Goal: Task Accomplishment & Management: Use online tool/utility

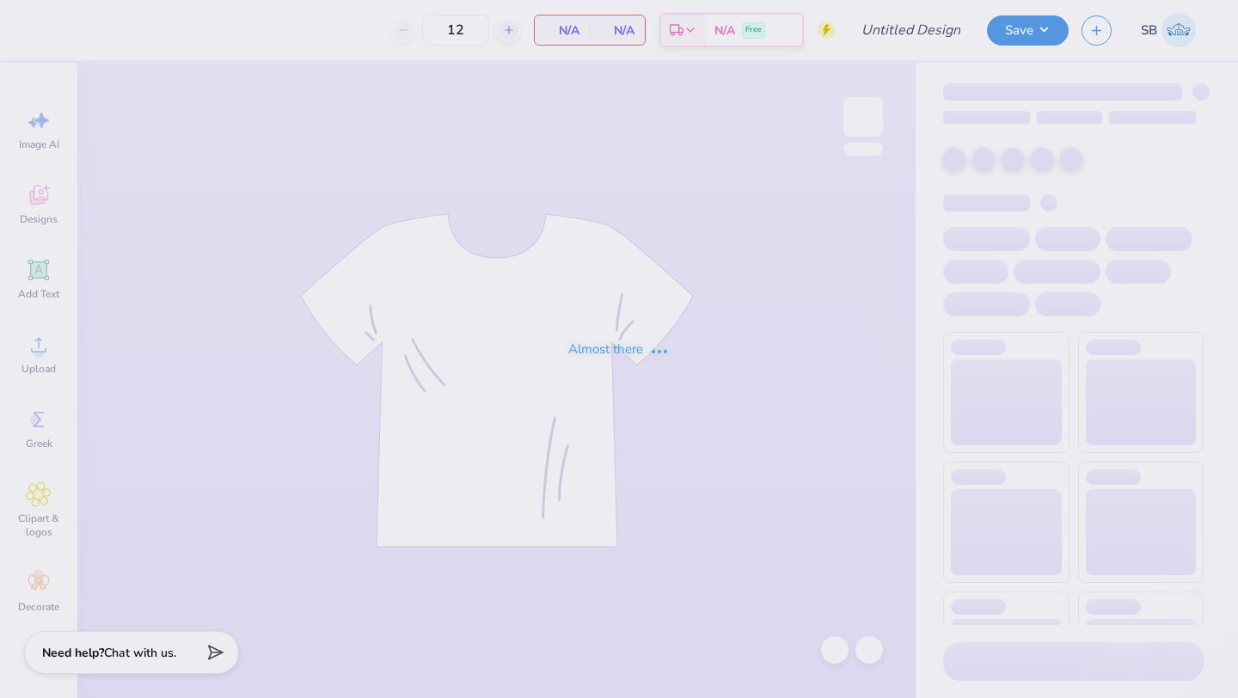
type input "Landscape Architecture shirts"
type input "20"
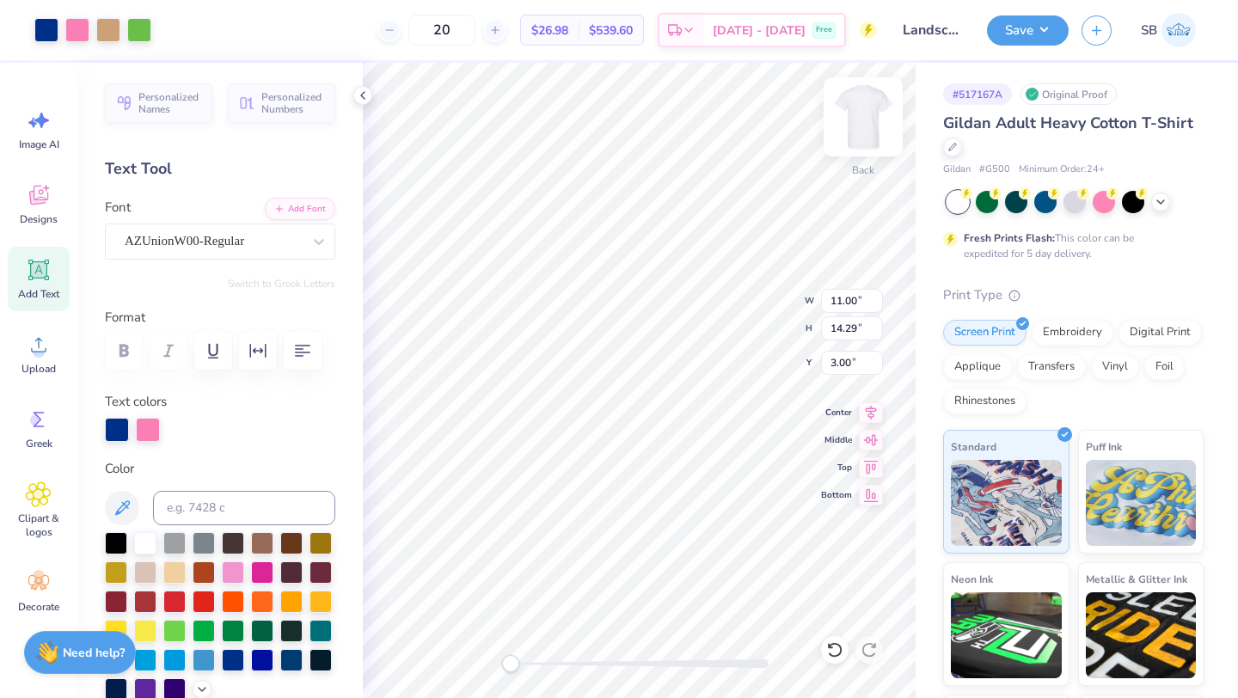
click at [873, 133] on img at bounding box center [863, 117] width 69 height 69
click at [853, 130] on img at bounding box center [863, 117] width 69 height 69
click at [871, 108] on img at bounding box center [863, 117] width 69 height 69
click at [843, 126] on img at bounding box center [863, 117] width 69 height 69
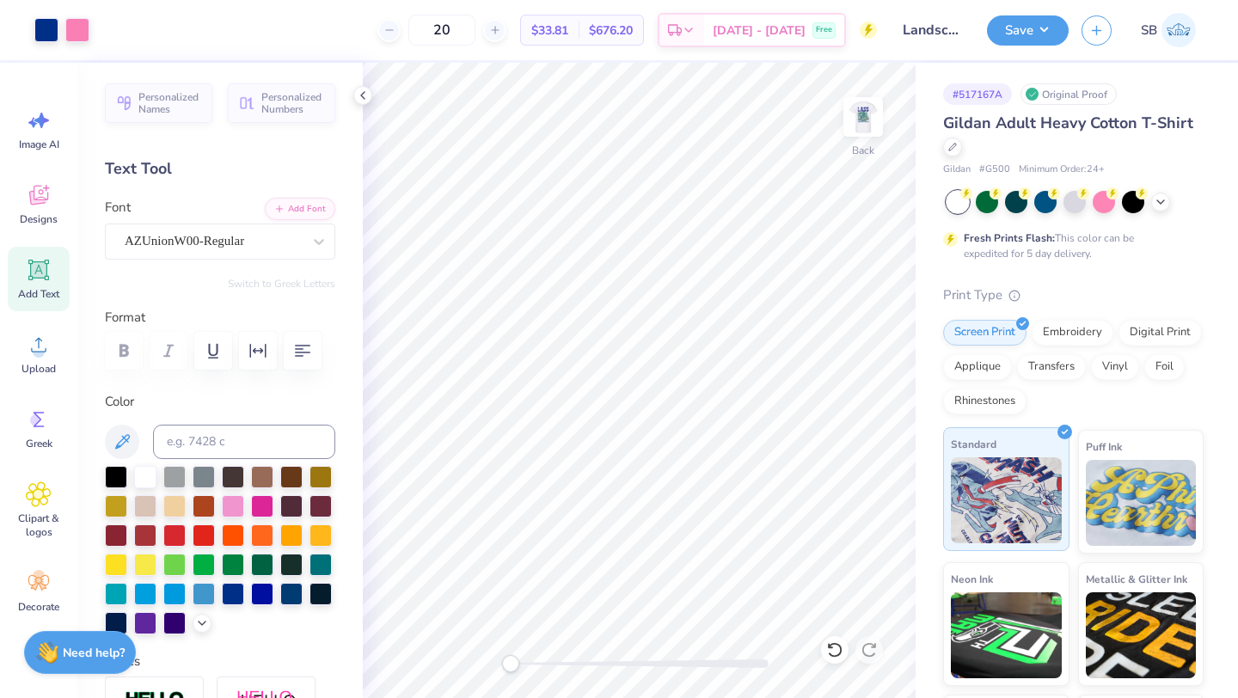
click at [966, 494] on div "Art colors 20 $33.81 Per Item $676.20 Total Est. Delivery [DATE] - [DATE] Free …" at bounding box center [619, 349] width 1238 height 698
type input "2.50"
type input "1.49"
type input "6.40"
drag, startPoint x: 514, startPoint y: 667, endPoint x: 558, endPoint y: 667, distance: 43.8
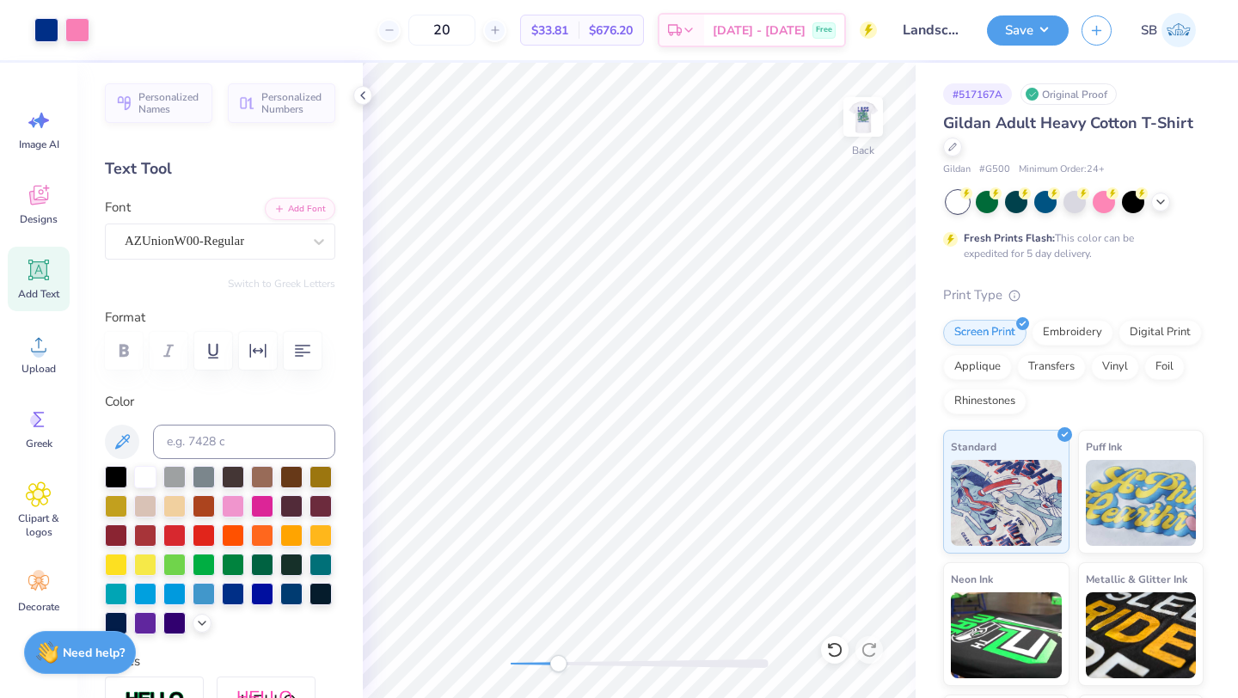
click at [558, 667] on div "Accessibility label" at bounding box center [557, 663] width 17 height 17
click at [365, 96] on icon at bounding box center [363, 96] width 14 height 14
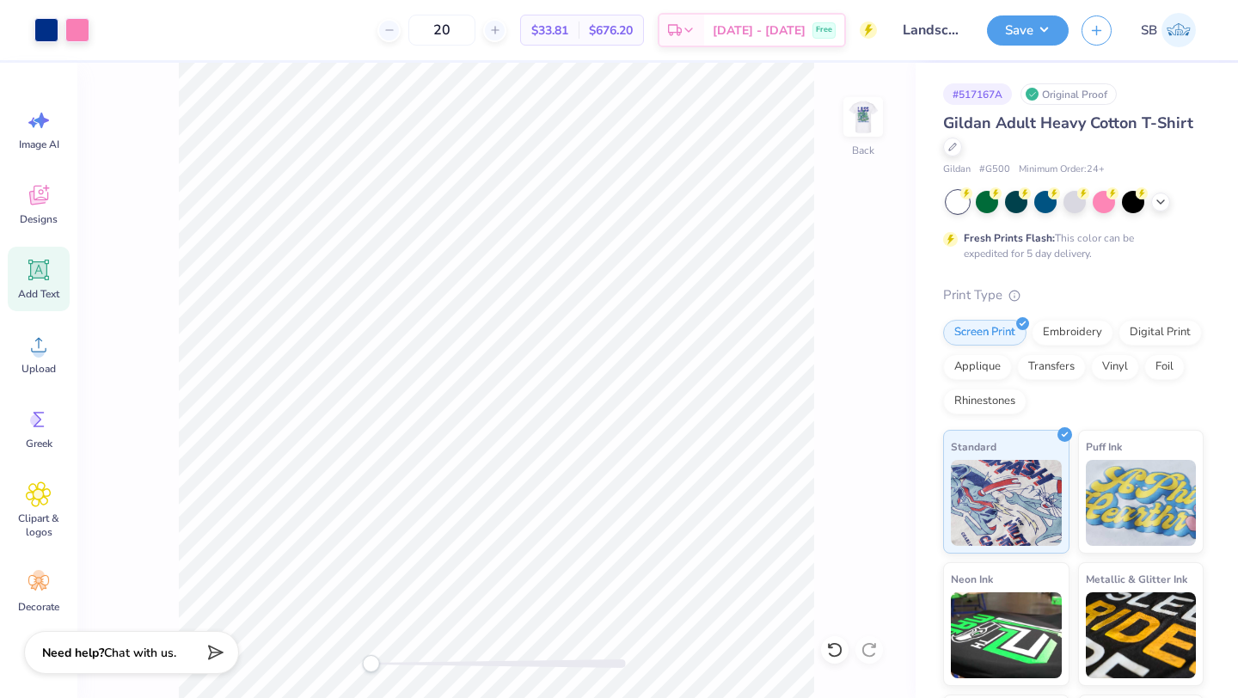
drag, startPoint x: 411, startPoint y: 660, endPoint x: 371, endPoint y: 660, distance: 40.4
click at [371, 660] on div "Accessibility label" at bounding box center [370, 663] width 17 height 17
type input "9.23"
type input "4.56"
type input "5.34"
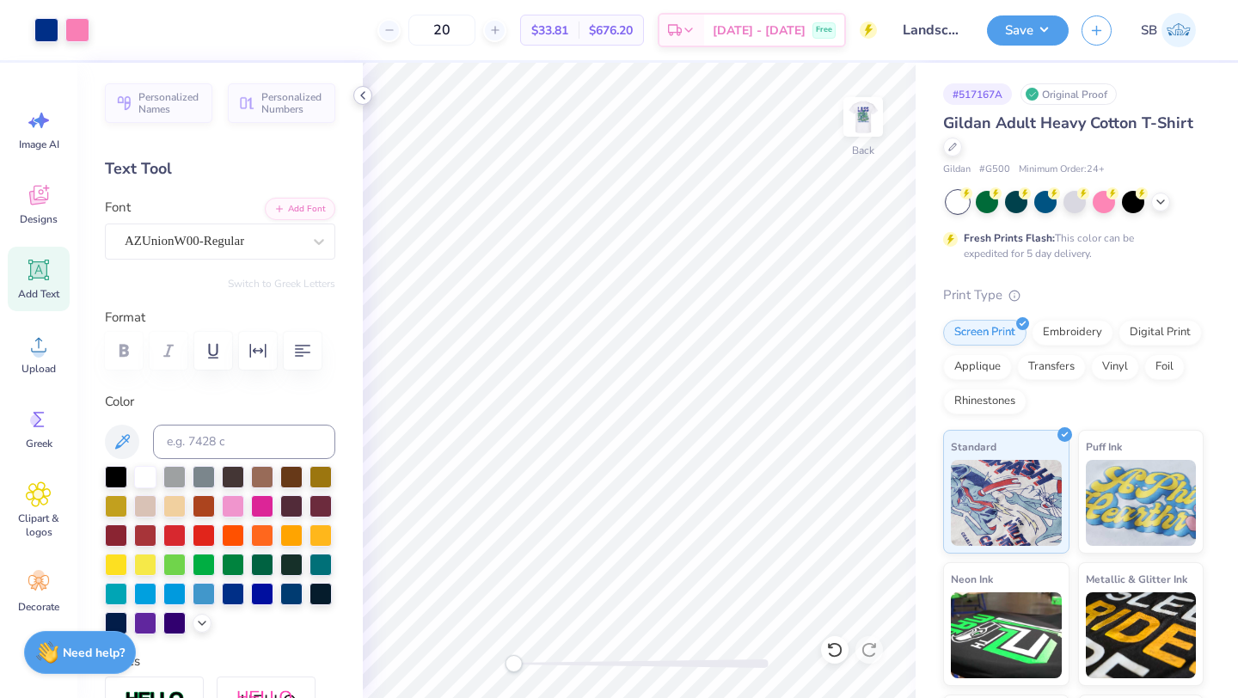
click at [358, 94] on icon at bounding box center [363, 96] width 14 height 14
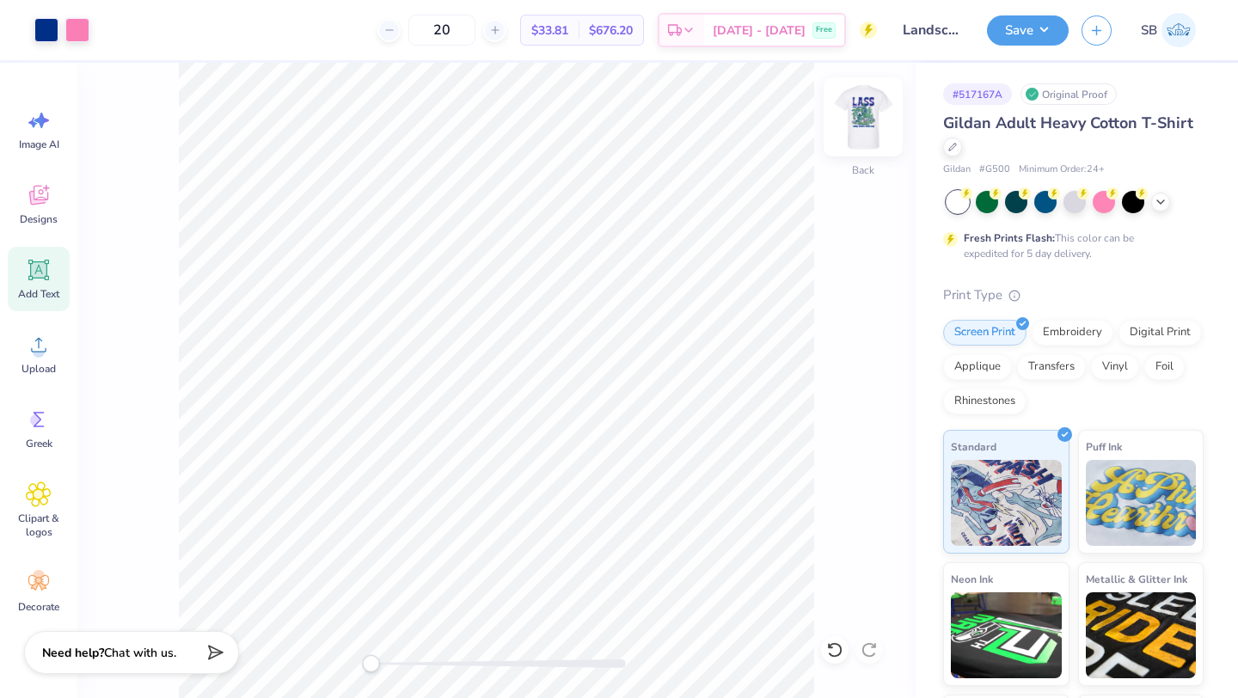
click at [851, 132] on img at bounding box center [863, 117] width 69 height 69
click at [865, 121] on img at bounding box center [863, 117] width 69 height 69
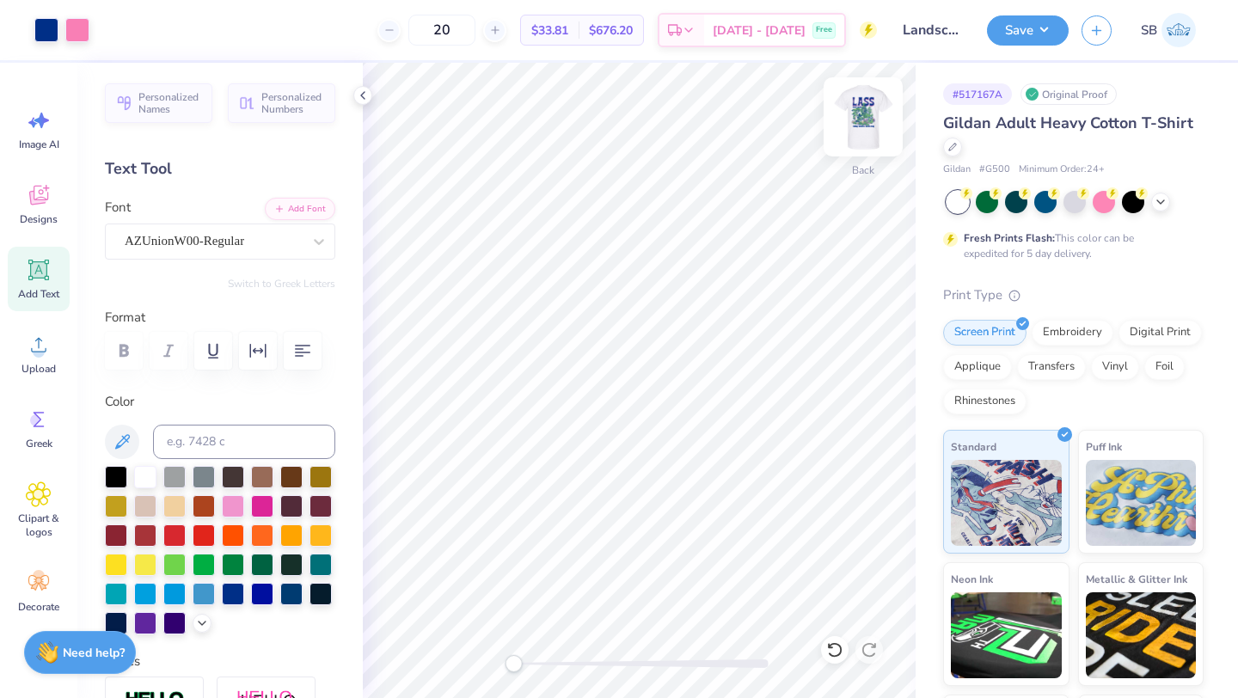
click at [860, 123] on img at bounding box center [863, 117] width 69 height 69
click at [369, 100] on icon at bounding box center [363, 96] width 14 height 14
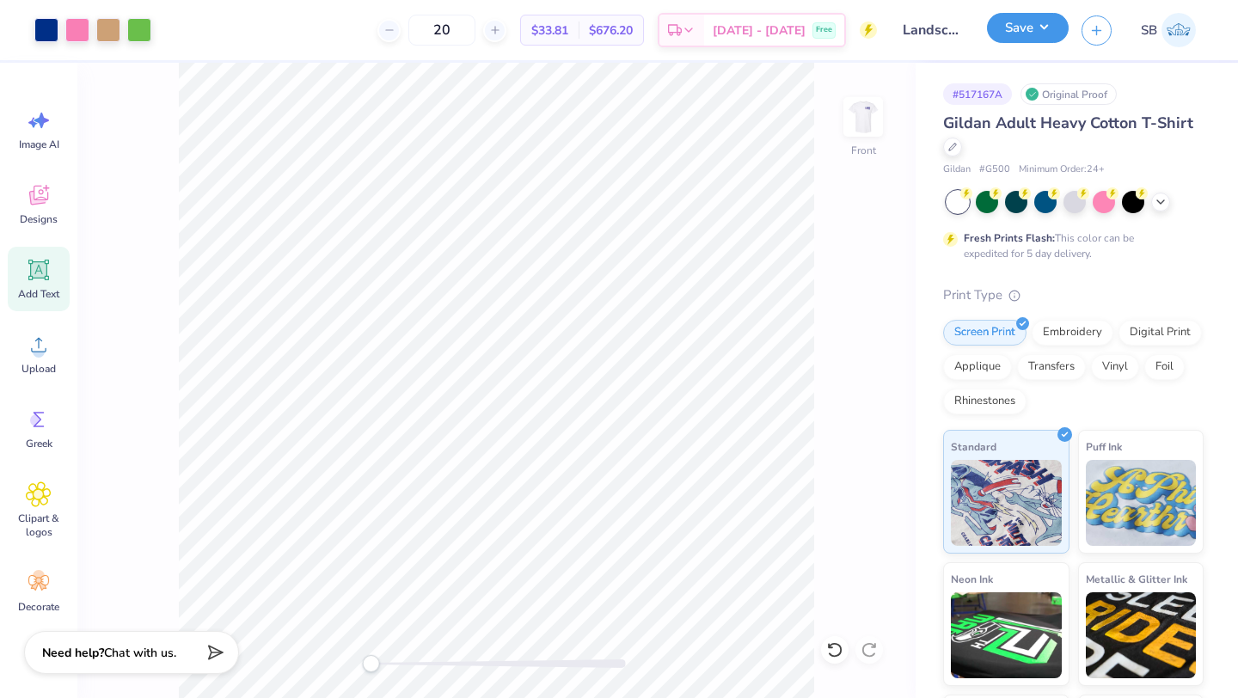
click at [1008, 36] on button "Save" at bounding box center [1028, 28] width 82 height 30
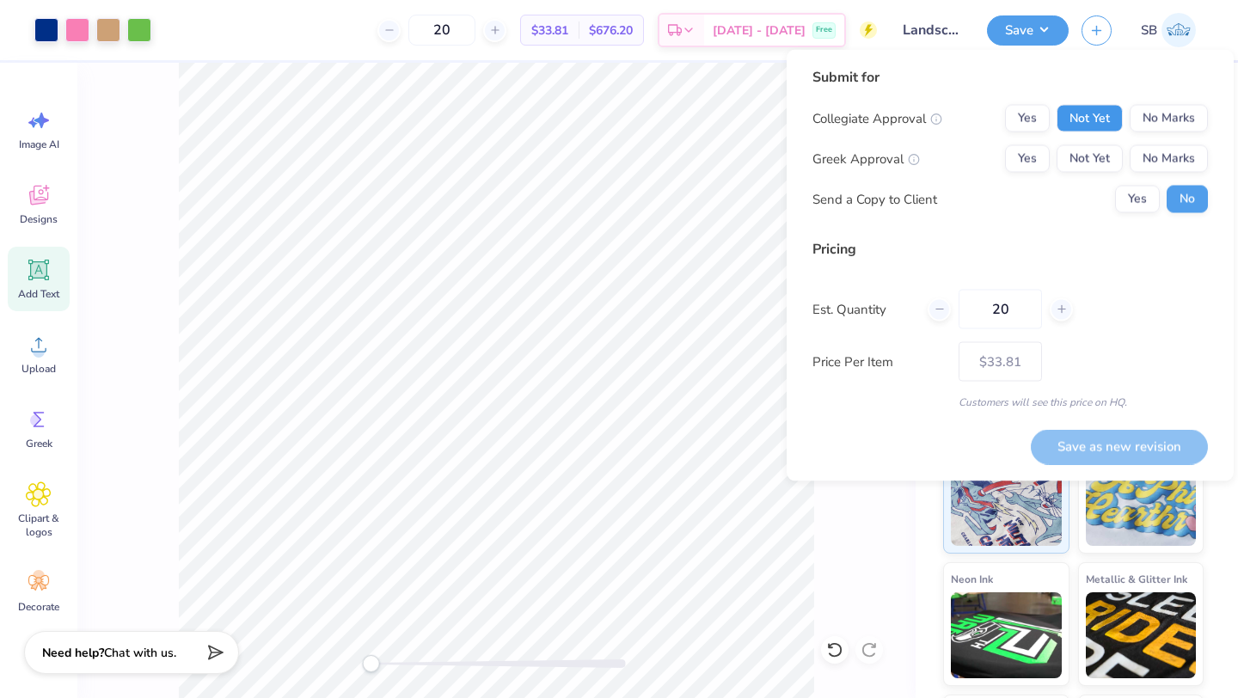
click at [1096, 107] on button "Not Yet" at bounding box center [1090, 119] width 66 height 28
click at [1170, 156] on button "No Marks" at bounding box center [1169, 159] width 78 height 28
click at [1112, 447] on button "Save as new revision" at bounding box center [1119, 446] width 177 height 35
type input "$33.81"
